Goal: Information Seeking & Learning: Learn about a topic

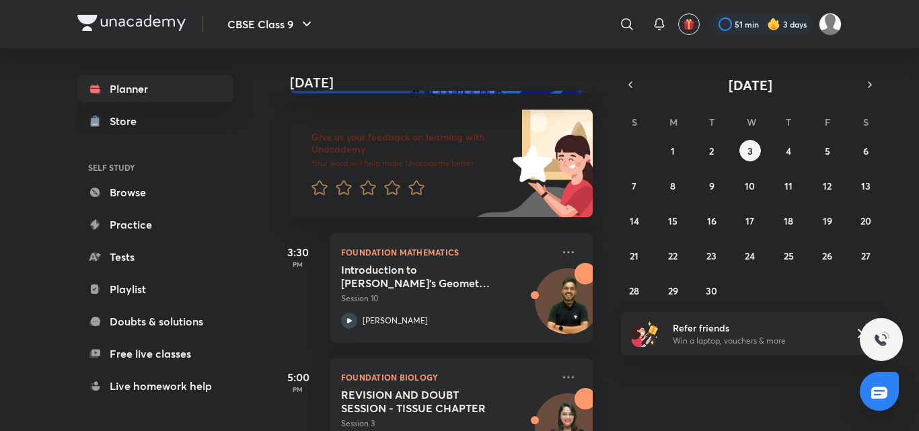
scroll to position [117, 0]
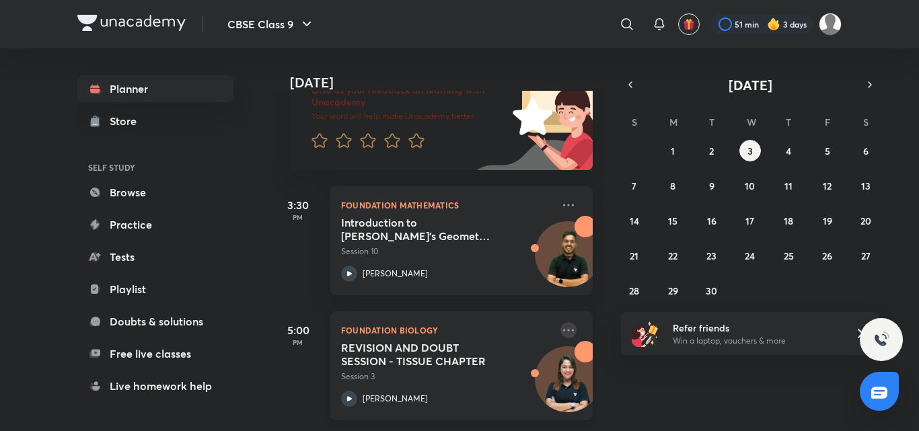
click at [560, 322] on icon at bounding box center [568, 330] width 16 height 16
click at [592, 277] on div "[DATE] Good evening, Manyu You have 2 events [DATE] Give us your feedback on le…" at bounding box center [437, 239] width 332 height 383
click at [564, 311] on div "Foundation Biology REVISION AND DOUBT SESSION - TISSUE CHAPTER Session 3 [PERSO…" at bounding box center [461, 365] width 262 height 109
click at [560, 322] on icon at bounding box center [568, 330] width 16 height 16
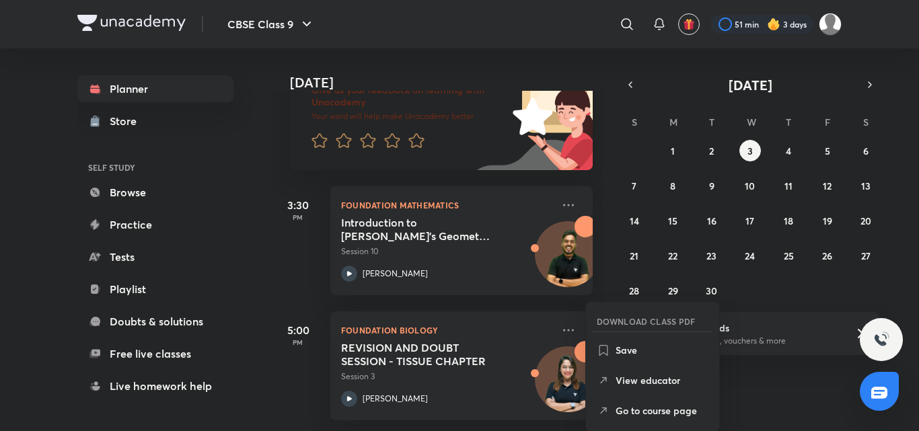
click at [741, 164] on div "31 1 2 3 4 5 6 7 8 9 10 11 12 13 14 15 16 17 18 19 20 21 22 23 24 25 26 27 28 2…" at bounding box center [750, 220] width 258 height 161
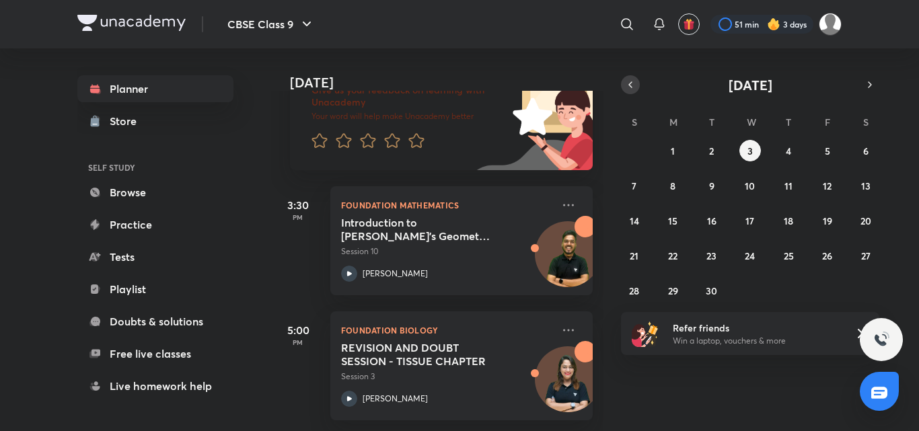
click at [623, 89] on button "button" at bounding box center [630, 84] width 19 height 19
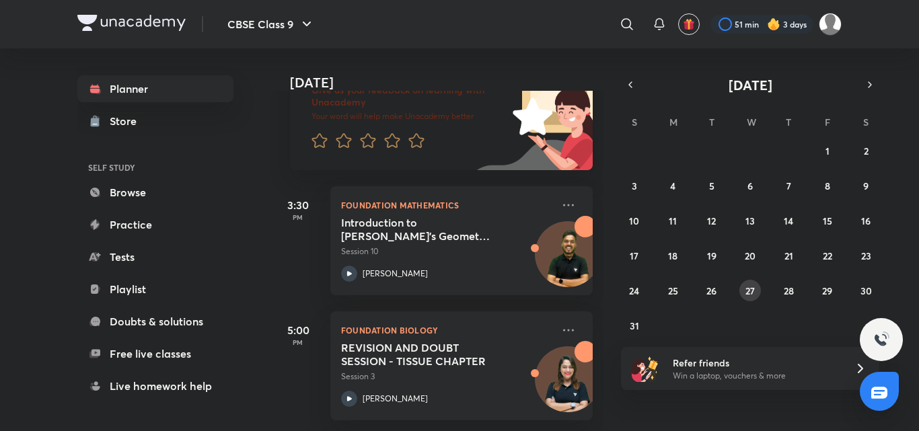
click at [749, 297] on abbr "27" at bounding box center [749, 291] width 9 height 13
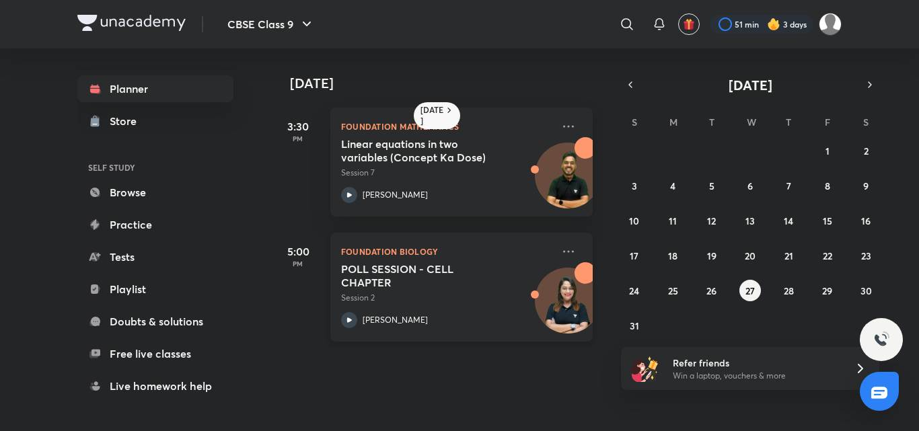
click at [549, 243] on div "Foundation Biology POLL SESSION - CELL CHAPTER Session 2 [PERSON_NAME]" at bounding box center [461, 287] width 262 height 109
click at [560, 245] on icon at bounding box center [568, 251] width 16 height 16
click at [562, 250] on icon at bounding box center [568, 251] width 16 height 16
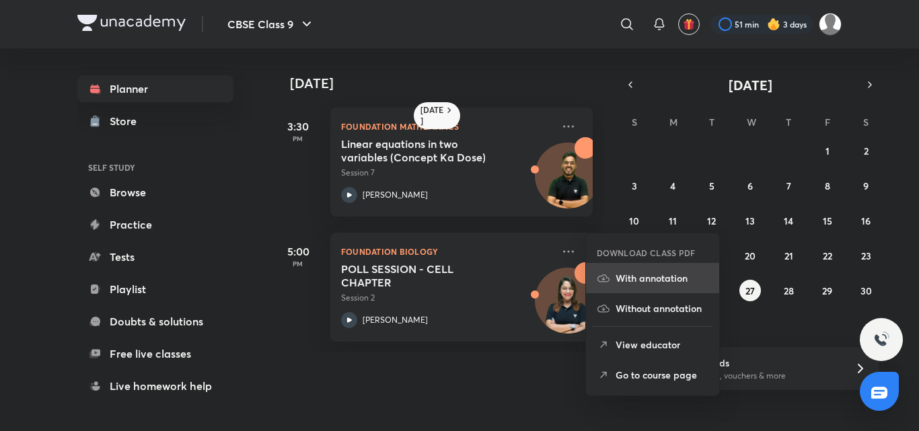
click at [627, 270] on li "With annotation" at bounding box center [652, 278] width 133 height 30
